Goal: Complete application form

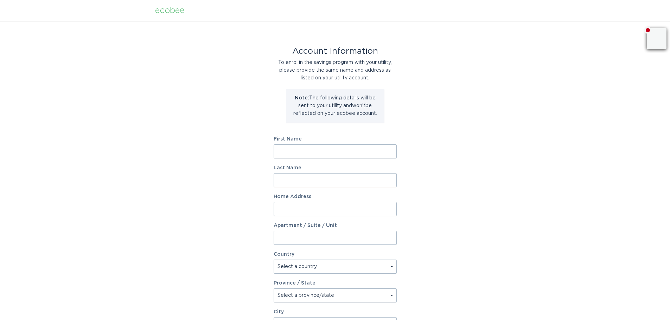
click at [334, 154] on input "First Name" at bounding box center [335, 152] width 123 height 14
type input "[PERSON_NAME]"
type input "[STREET_ADDRESS]"
select select "US"
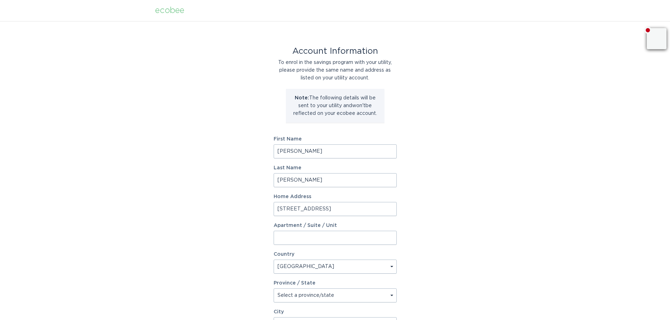
type input "Monroe"
type input "28110"
select select "NC"
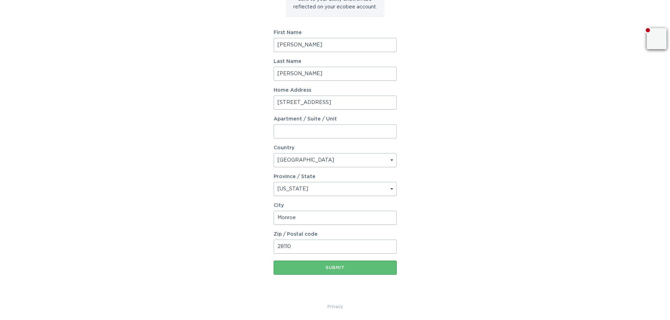
scroll to position [107, 0]
click at [345, 265] on button "Submit" at bounding box center [335, 268] width 123 height 14
